Goal: Obtain resource: Download file/media

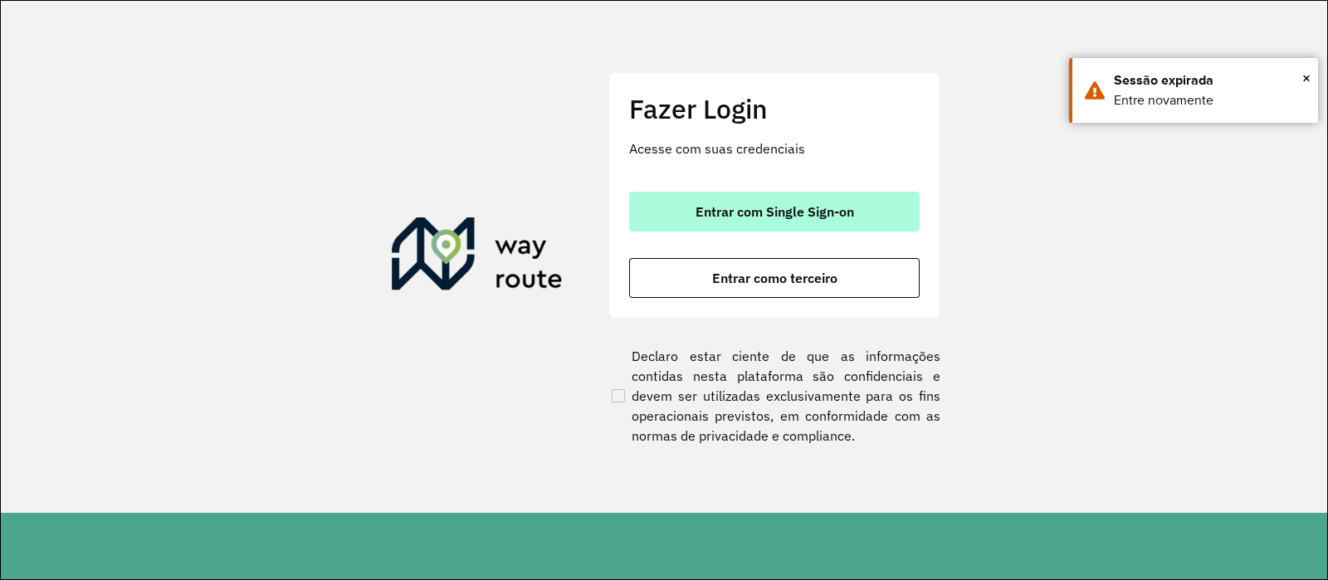
click at [866, 199] on button "Entrar com Single Sign-on" at bounding box center [774, 212] width 290 height 40
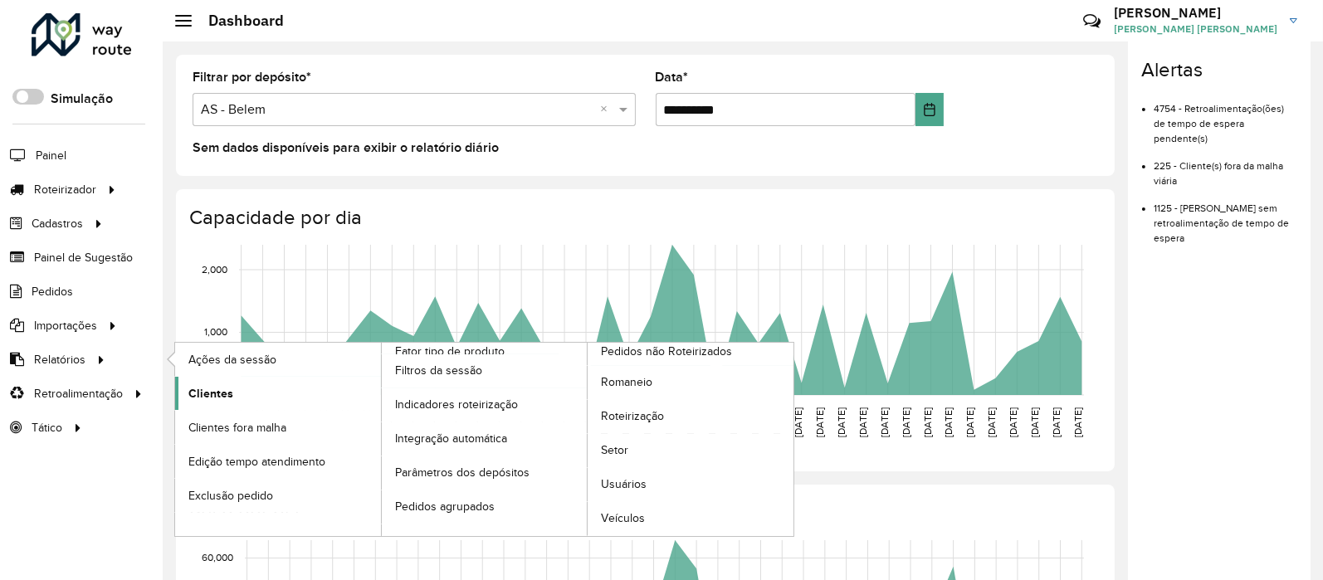
click at [207, 387] on span "Clientes" at bounding box center [210, 393] width 45 height 17
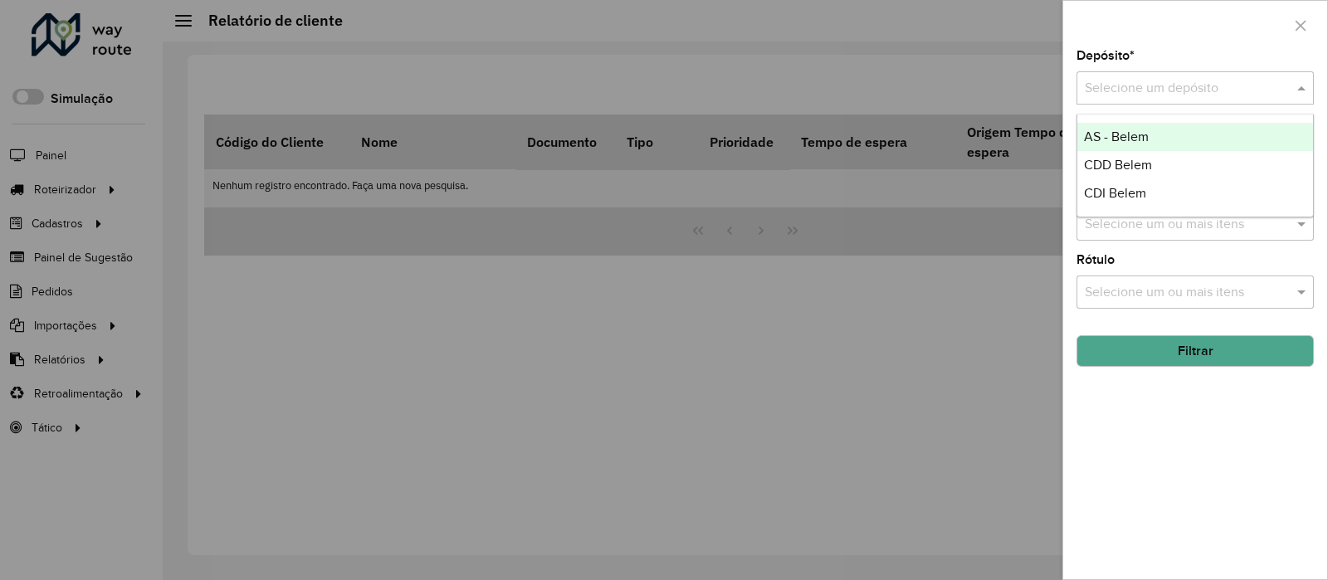
click at [1137, 87] on input "text" at bounding box center [1179, 89] width 188 height 20
click at [1130, 161] on span "CDD Belem" at bounding box center [1118, 165] width 68 height 14
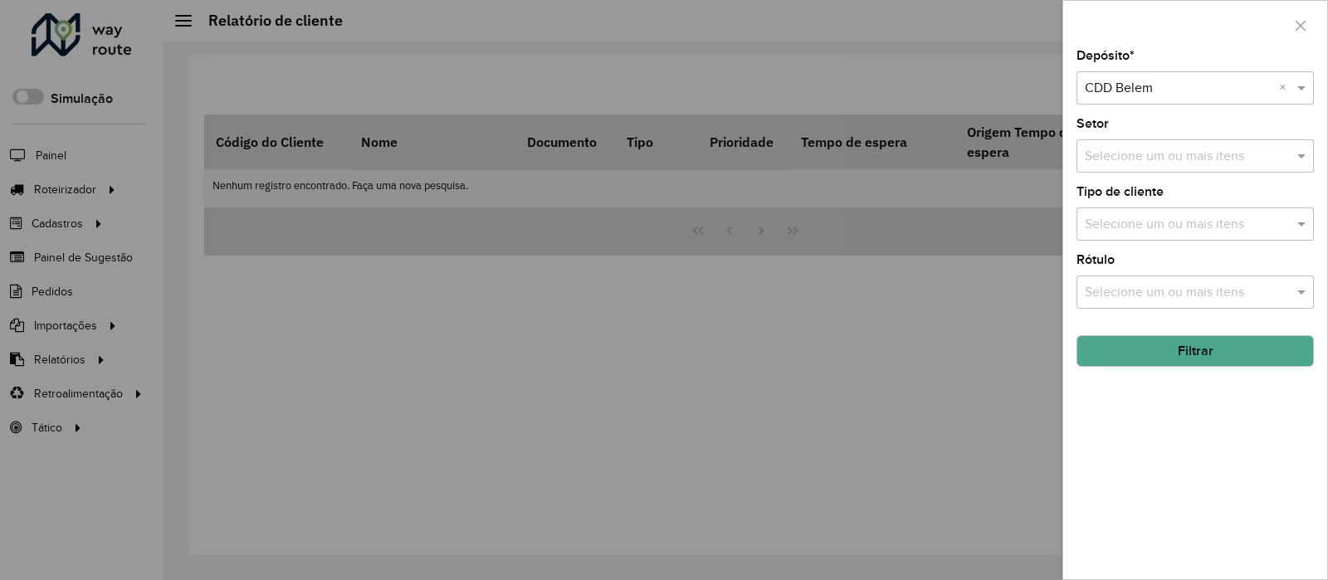
click at [1208, 359] on button "Filtrar" at bounding box center [1194, 351] width 237 height 32
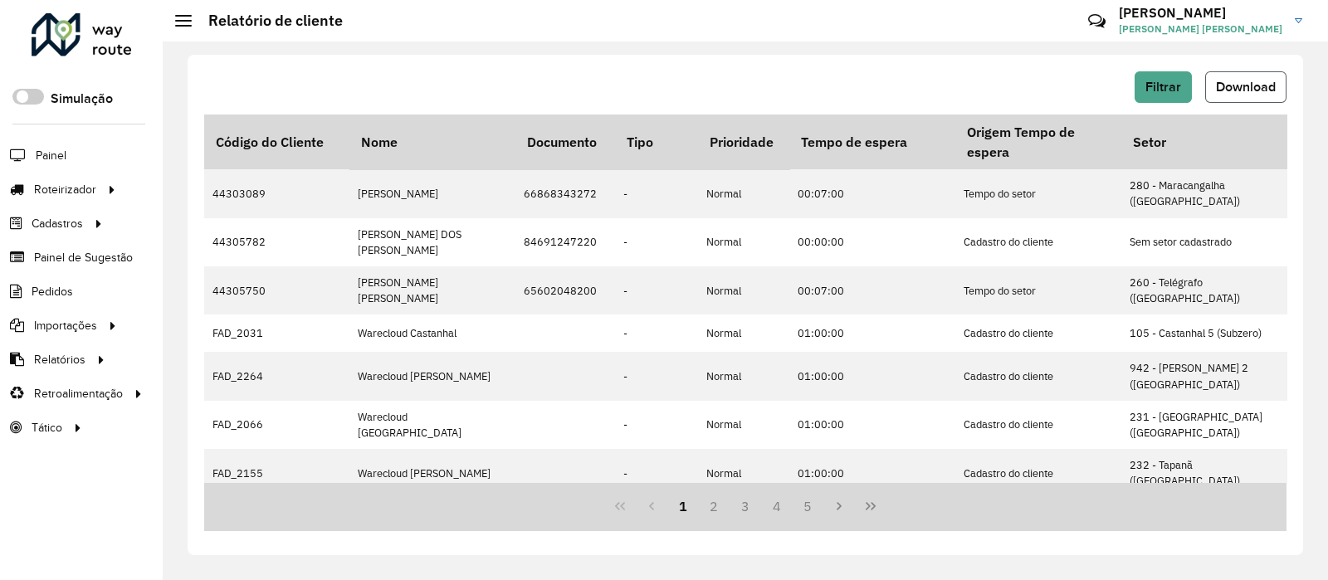
click at [1256, 74] on button "Download" at bounding box center [1245, 87] width 81 height 32
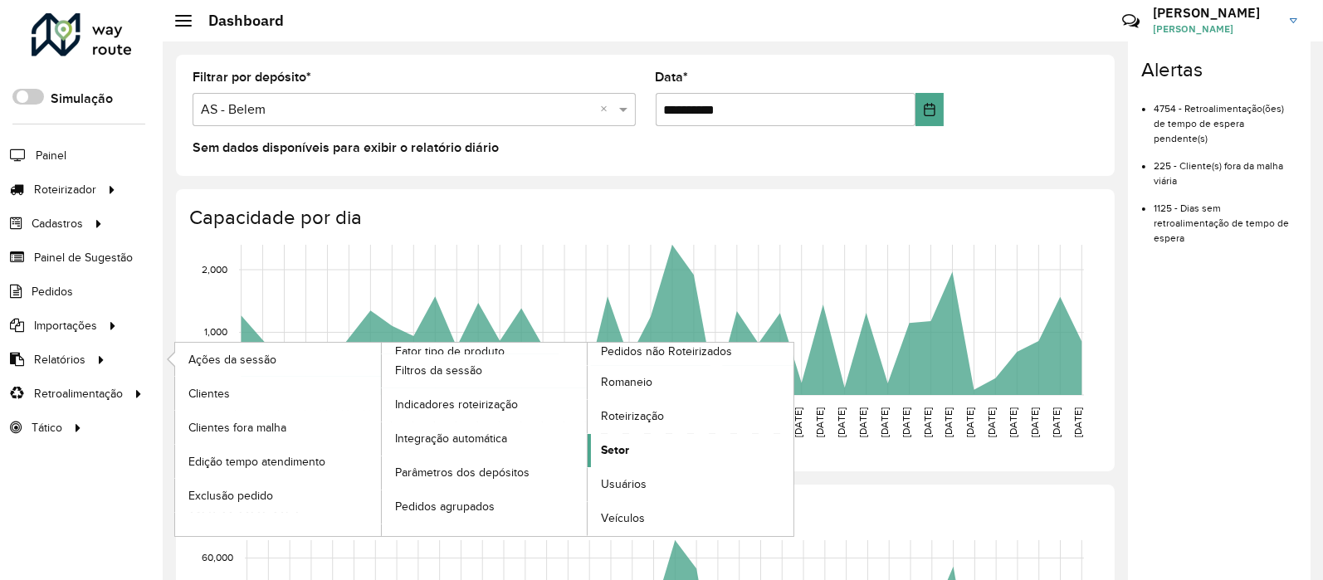
click at [615, 451] on span "Setor" at bounding box center [615, 450] width 28 height 17
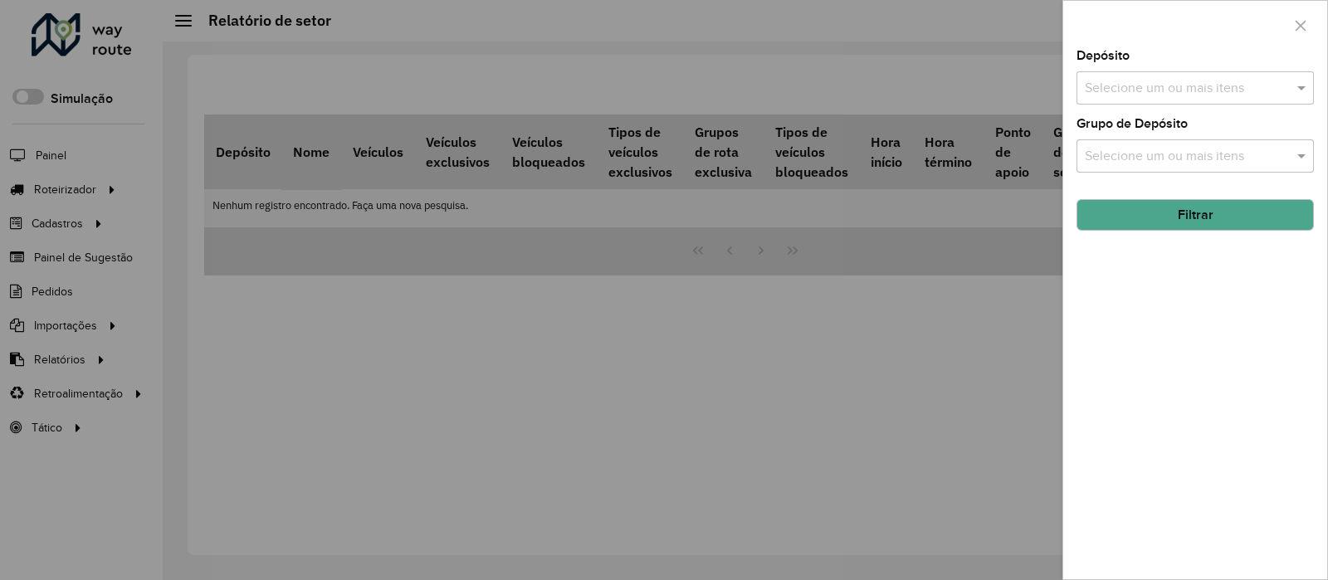
click at [1158, 31] on div at bounding box center [1195, 25] width 264 height 49
click at [1154, 114] on label "Grupo de Depósito" at bounding box center [1131, 124] width 111 height 20
click at [1147, 87] on input "text" at bounding box center [1187, 89] width 212 height 20
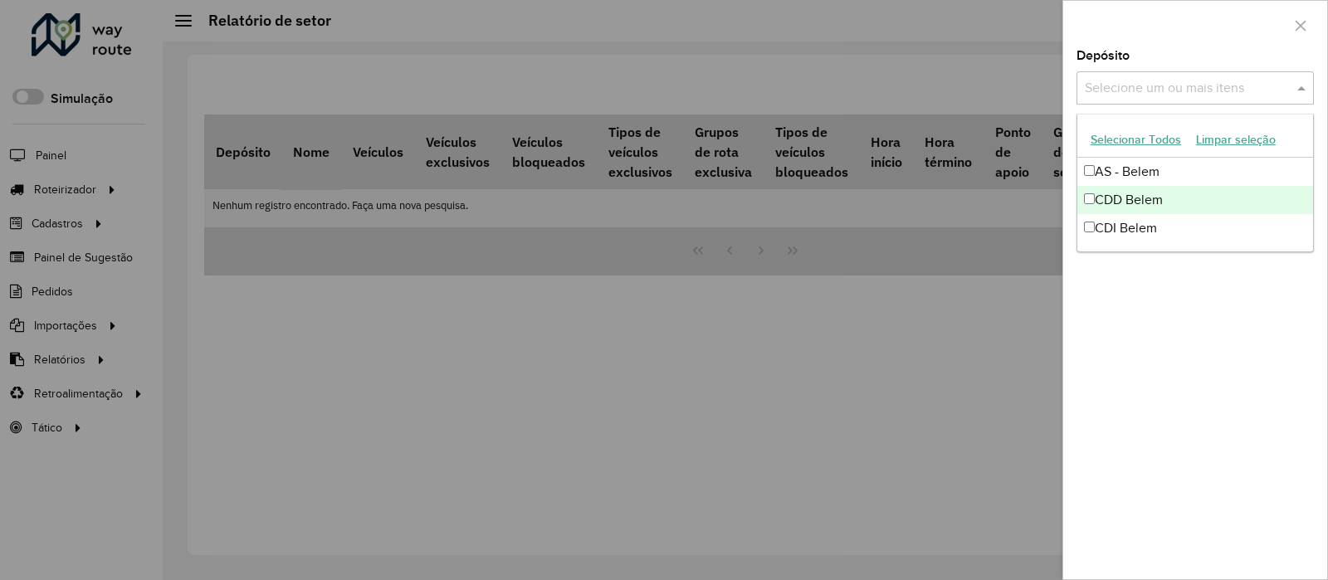
click at [1145, 193] on div "CDD Belem" at bounding box center [1195, 200] width 236 height 28
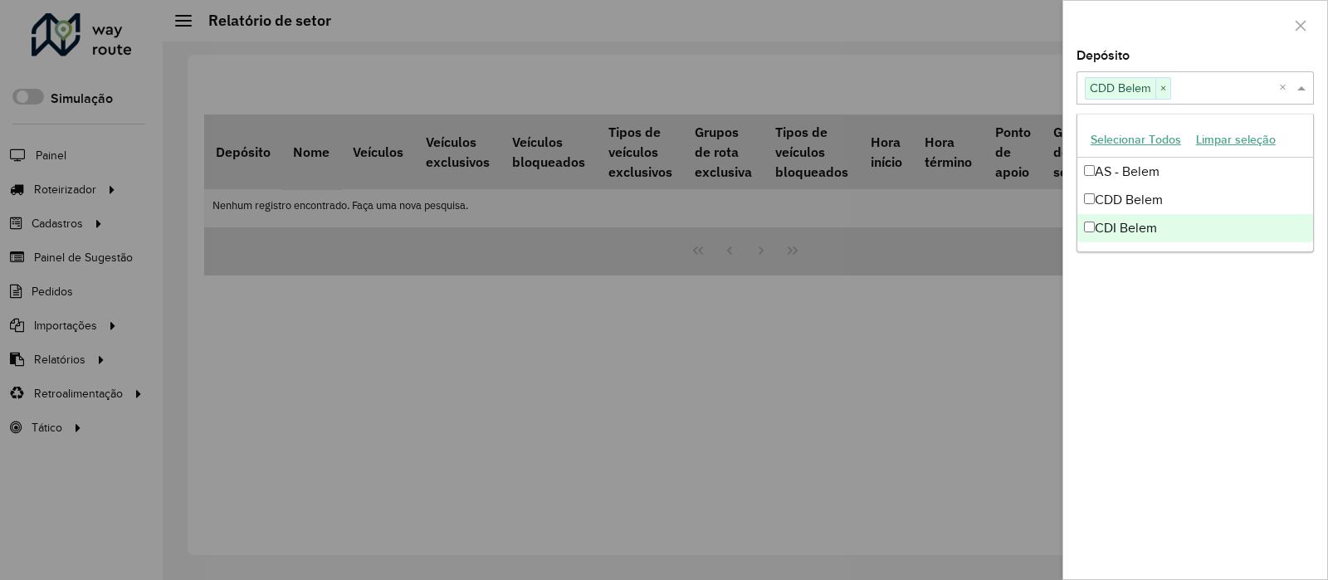
click at [1156, 321] on div "Depósito Selecione um ou mais itens CDD Belem × × Grupo de Depósito Selecione u…" at bounding box center [1195, 315] width 264 height 530
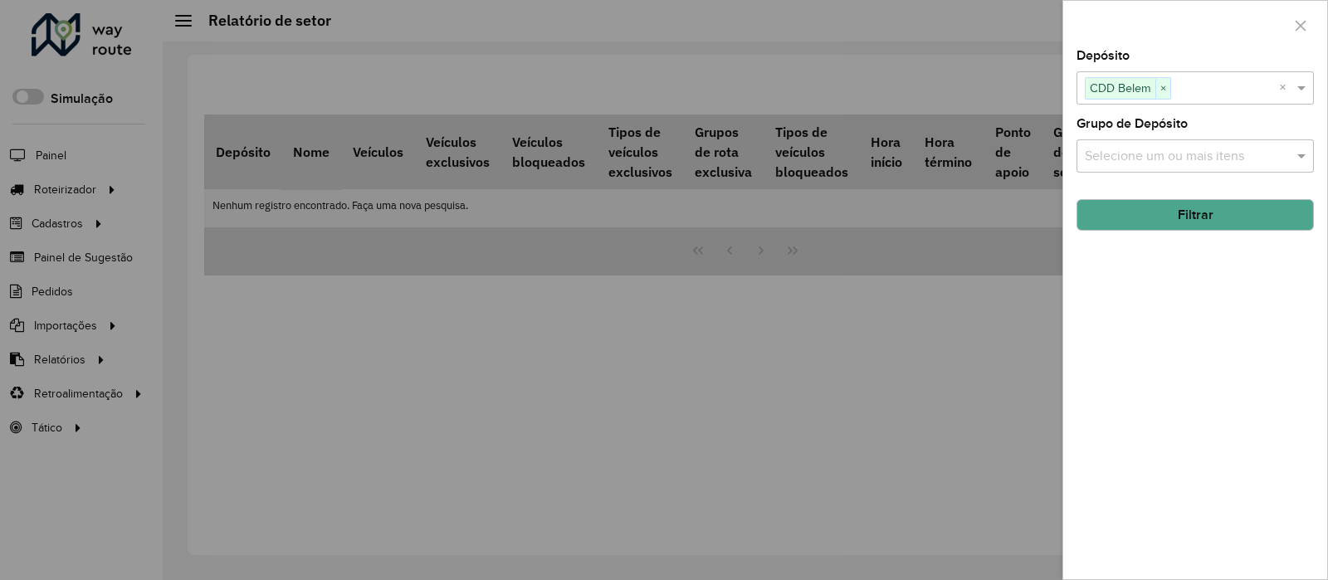
click at [1163, 217] on button "Filtrar" at bounding box center [1194, 215] width 237 height 32
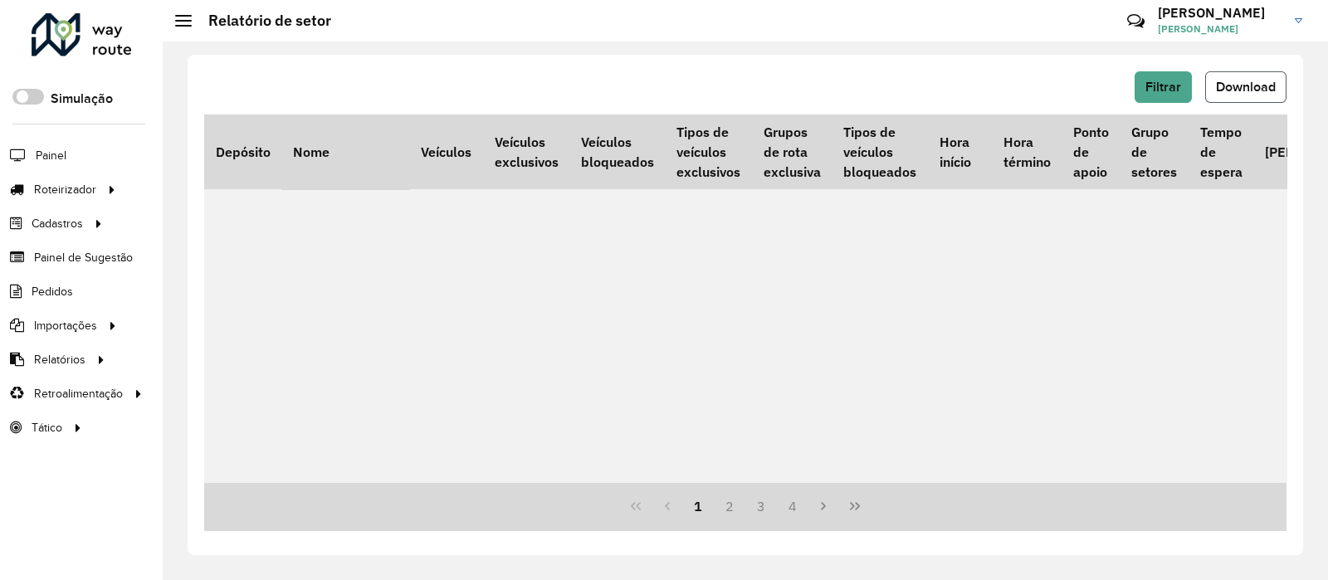
click at [1235, 93] on button "Download" at bounding box center [1245, 87] width 81 height 32
